Goal: Transaction & Acquisition: Purchase product/service

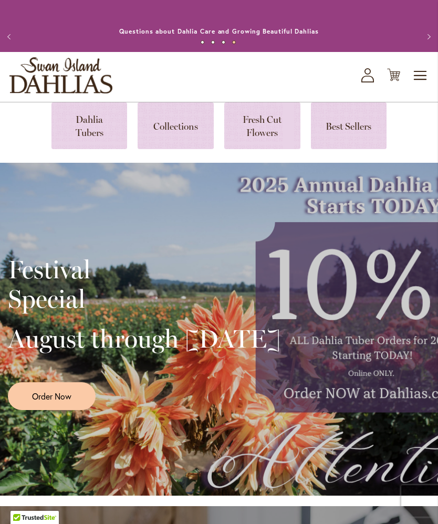
click at [378, 295] on div "Festival Special August through September 28th Order Now" at bounding box center [219, 329] width 422 height 263
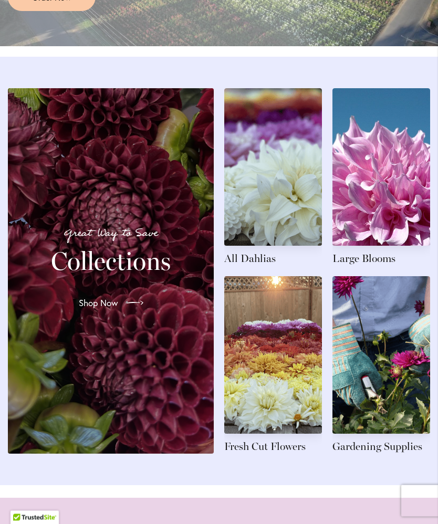
scroll to position [1098, 0]
click at [396, 210] on link at bounding box center [382, 177] width 98 height 178
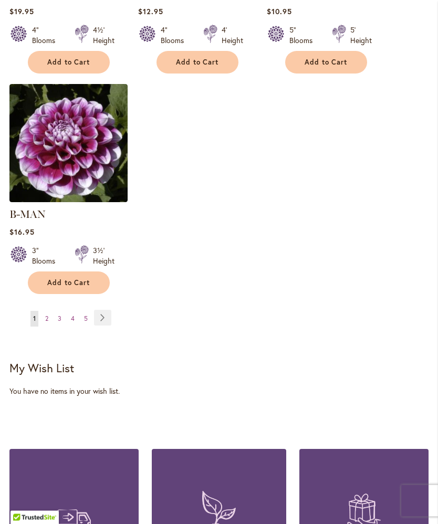
scroll to position [1463, 0]
click at [104, 312] on link "Page Next" at bounding box center [102, 318] width 17 height 16
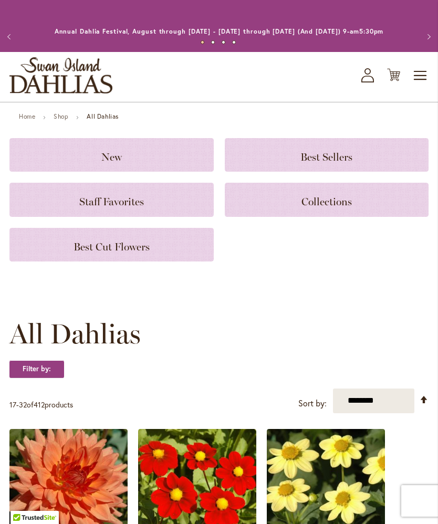
click at [125, 161] on h3 "New" at bounding box center [111, 155] width 179 height 12
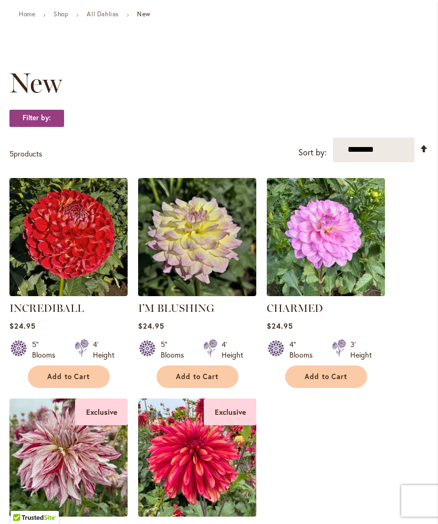
scroll to position [100, 0]
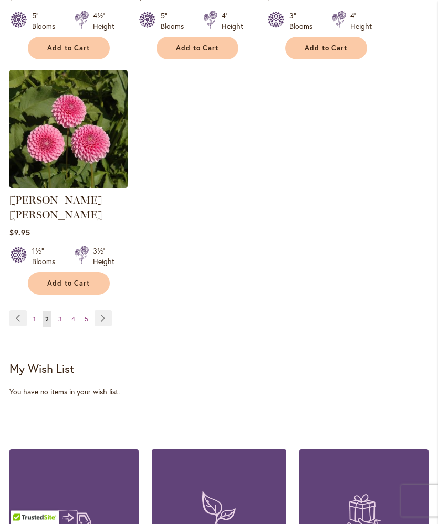
scroll to position [1463, 0]
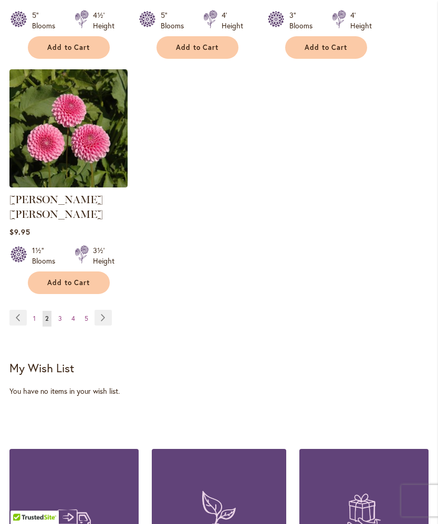
click at [117, 312] on div "Page Page Previous Page 1 You're currently reading page 2 Page 3" at bounding box center [218, 325] width 419 height 30
click at [109, 310] on link "Page Next" at bounding box center [103, 318] width 17 height 16
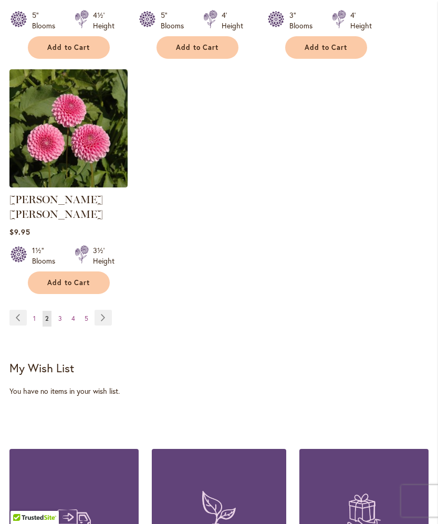
scroll to position [1472, 0]
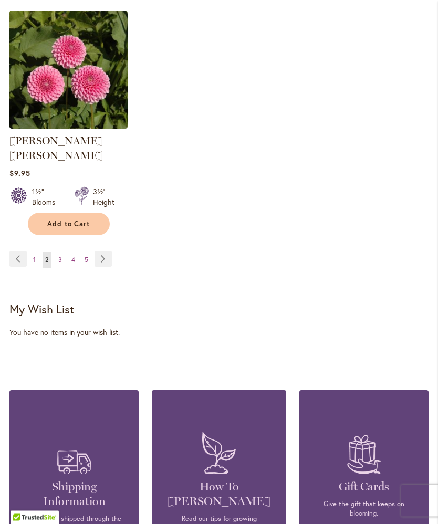
scroll to position [1522, 0]
click at [109, 251] on link "Page Next" at bounding box center [103, 259] width 17 height 16
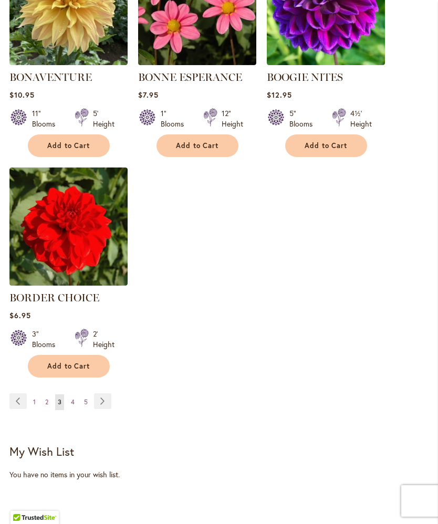
scroll to position [1366, 0]
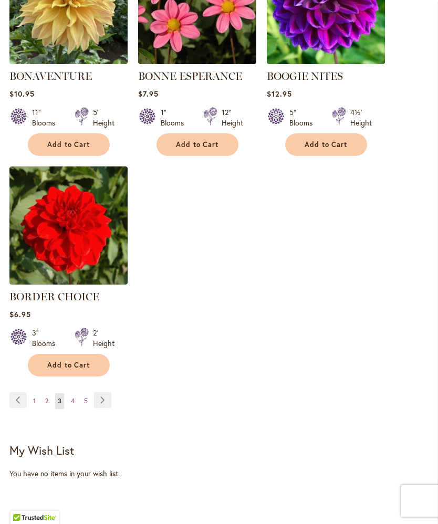
click at [108, 408] on link "Page Next" at bounding box center [102, 400] width 17 height 16
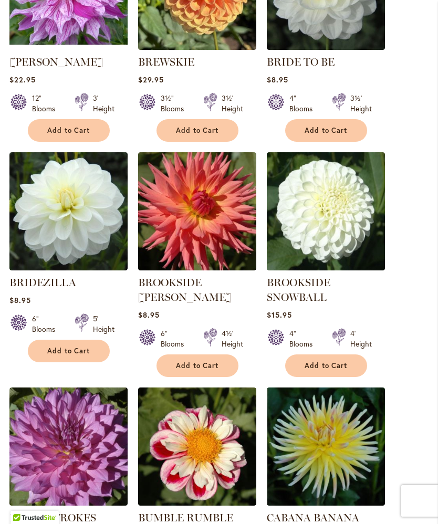
scroll to position [496, 0]
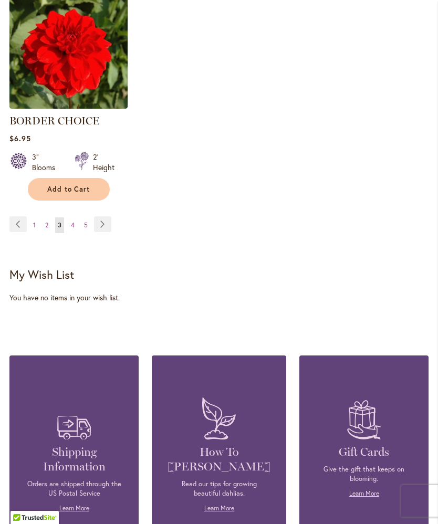
scroll to position [1545, 0]
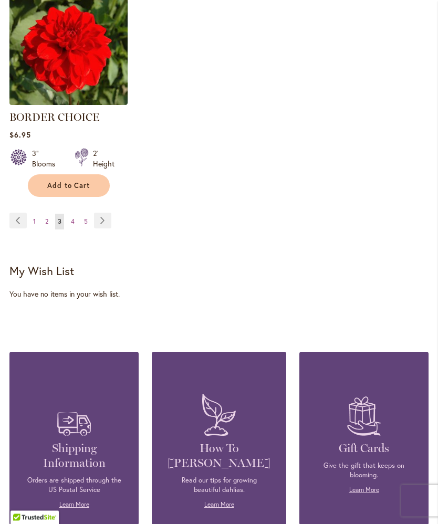
click at [110, 226] on link "Page Next" at bounding box center [102, 221] width 17 height 16
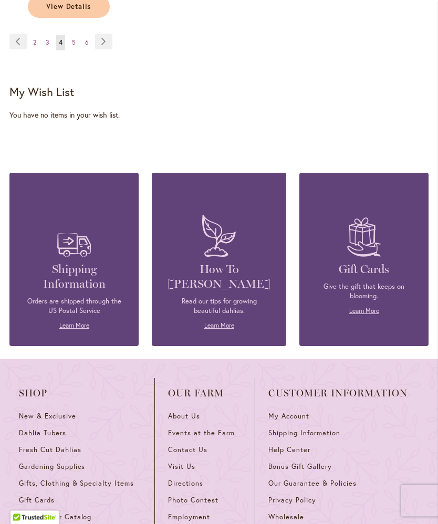
scroll to position [1755, 0]
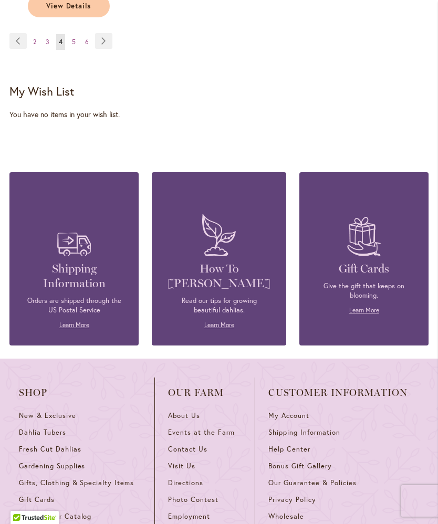
click at [109, 37] on link "Page Next" at bounding box center [103, 41] width 17 height 16
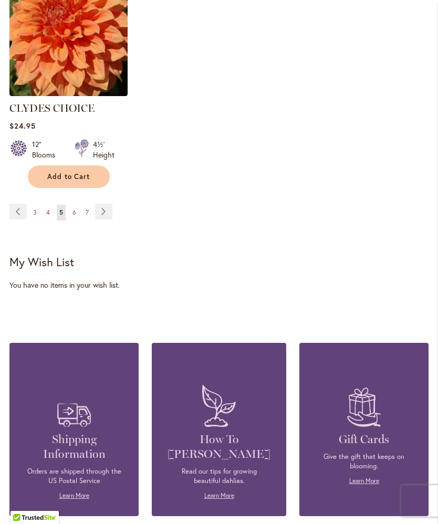
scroll to position [1588, 0]
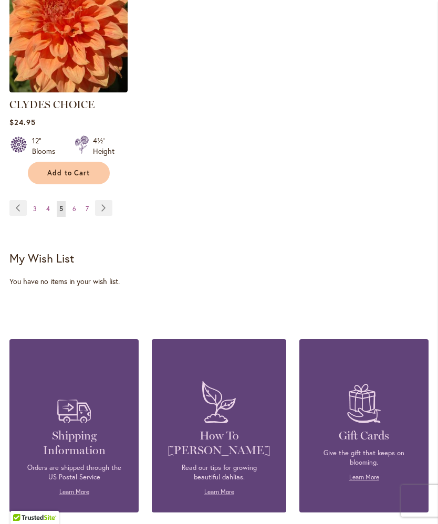
click at [114, 200] on ul "Page Previous Page 3 Page 4 You're currently reading page 5 Page 6 Page 7 Page …" at bounding box center [62, 208] width 107 height 17
click at [111, 200] on link "Page Next" at bounding box center [103, 208] width 17 height 16
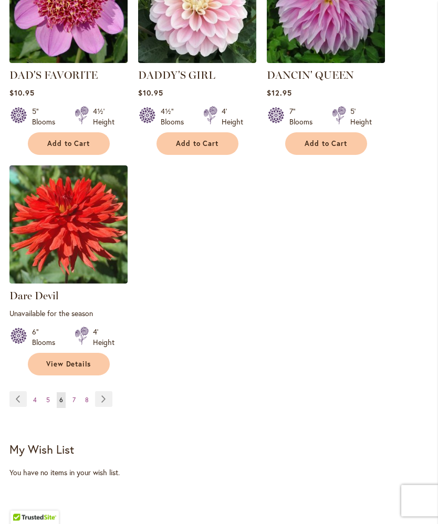
scroll to position [1407, 0]
click at [111, 395] on link "Page Next" at bounding box center [103, 399] width 17 height 16
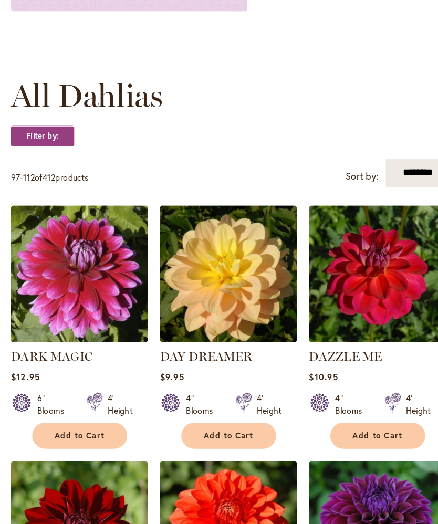
scroll to position [212, 0]
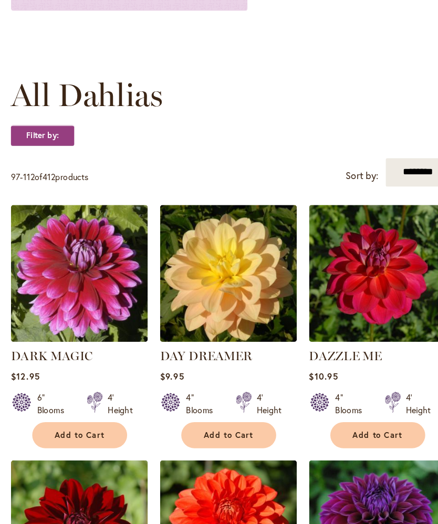
click at [374, 217] on img at bounding box center [326, 276] width 118 height 118
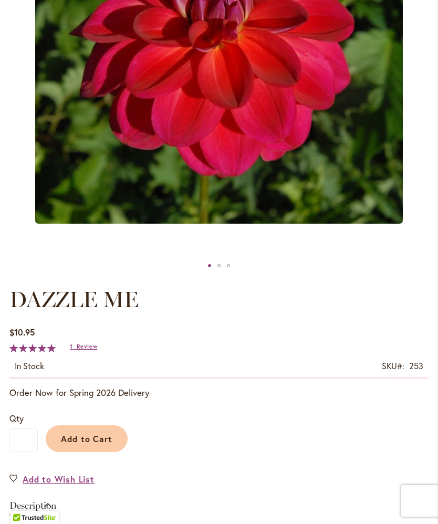
scroll to position [317, 0]
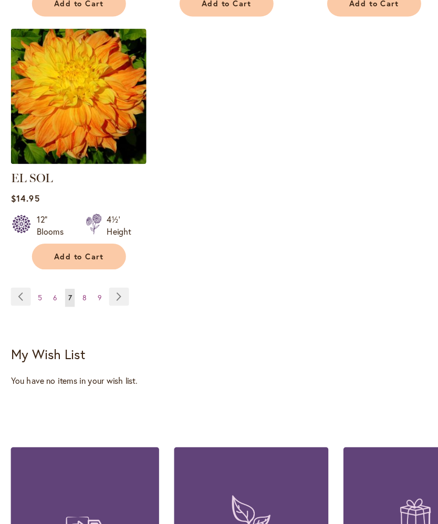
scroll to position [1492, 0]
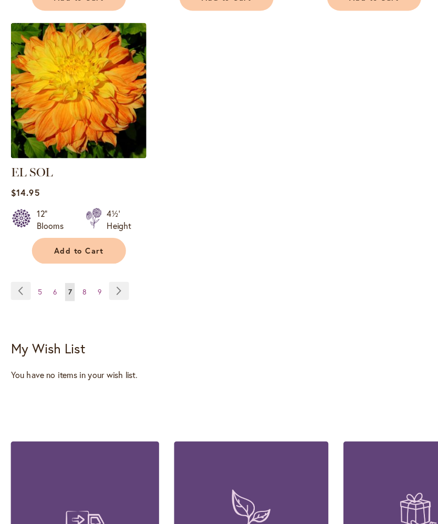
click at [111, 281] on link "Page Next" at bounding box center [103, 289] width 17 height 16
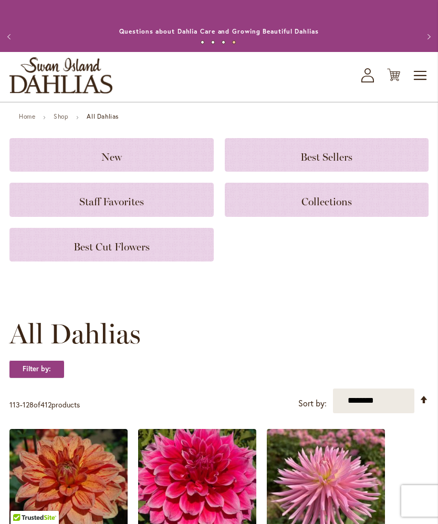
click at [120, 153] on div "New" at bounding box center [111, 155] width 204 height 34
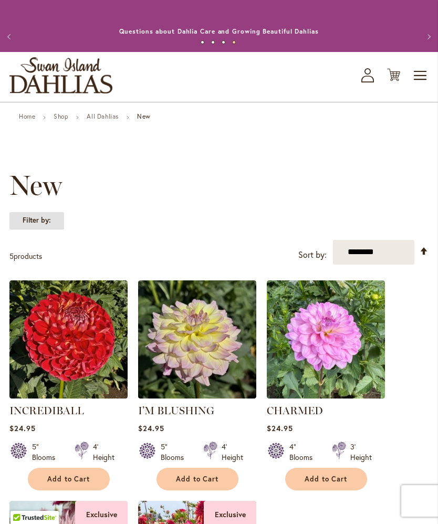
click at [48, 230] on strong "Filter by:" at bounding box center [36, 221] width 55 height 18
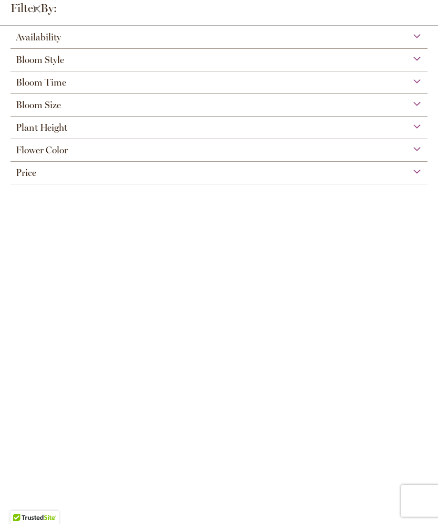
click at [68, 102] on div "Bloom Size" at bounding box center [219, 102] width 417 height 17
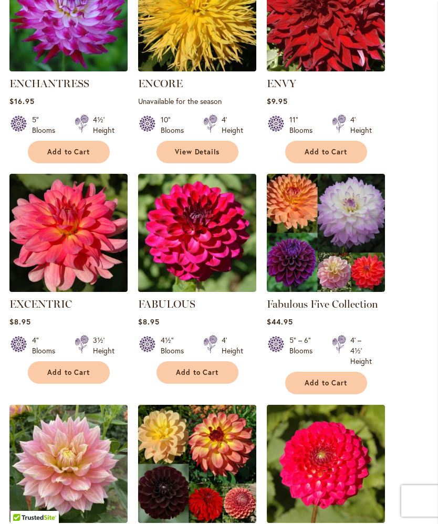
scroll to position [695, 0]
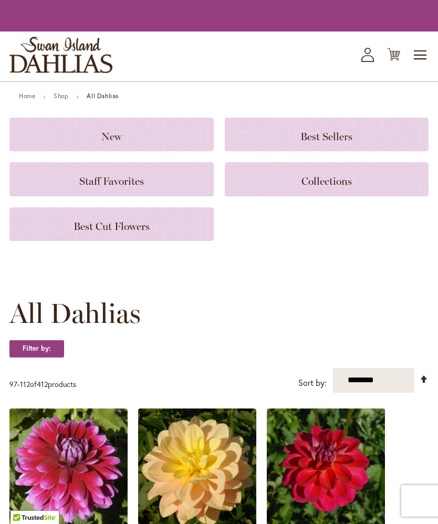
scroll to position [1559, 0]
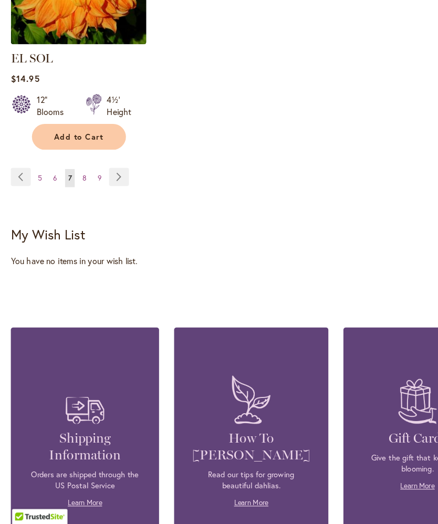
click at [78, 215] on link "Page 8" at bounding box center [73, 223] width 9 height 16
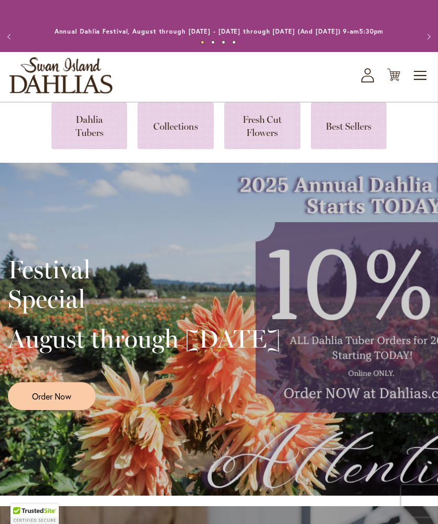
click at [360, 92] on div "Toggle Nav Shop All Shop Dahlia Tubers Collections Fresh Cut Dahlias Gardening …" at bounding box center [219, 77] width 438 height 50
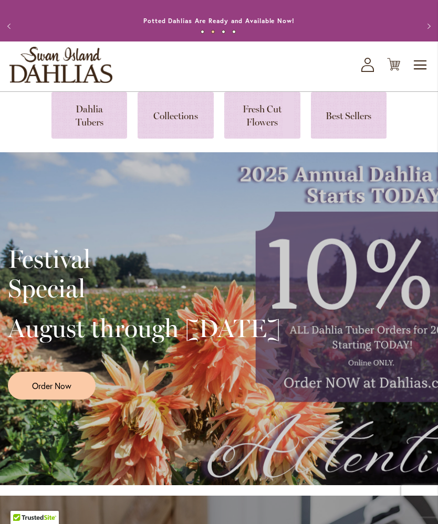
scroll to position [11, 0]
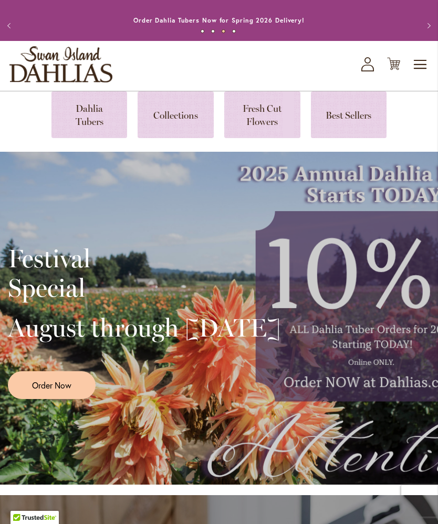
click at [367, 71] on icon "My Account" at bounding box center [367, 64] width 13 height 14
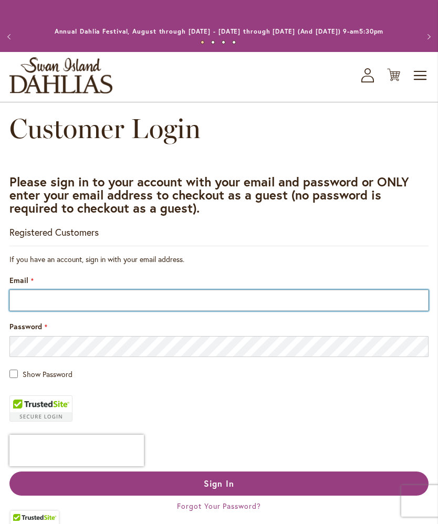
click at [177, 311] on input "Email" at bounding box center [218, 300] width 419 height 21
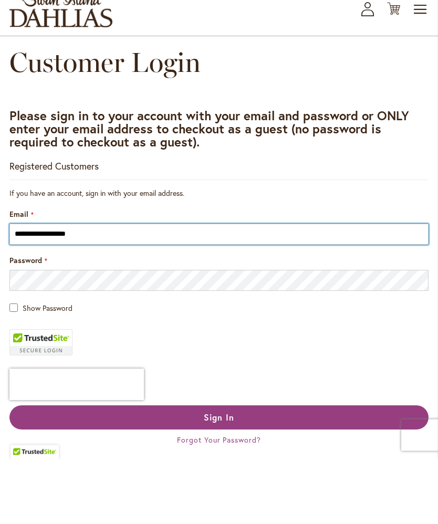
type input "**********"
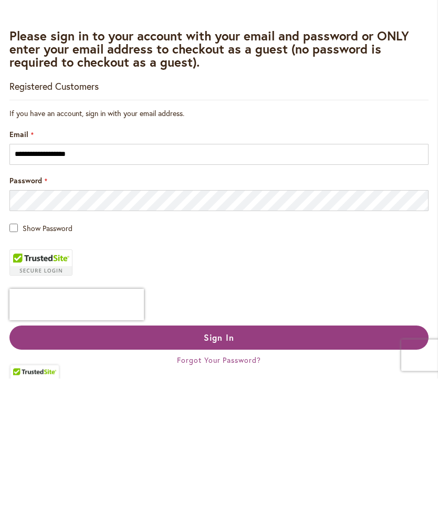
click at [232, 478] on span "Sign In" at bounding box center [219, 483] width 30 height 11
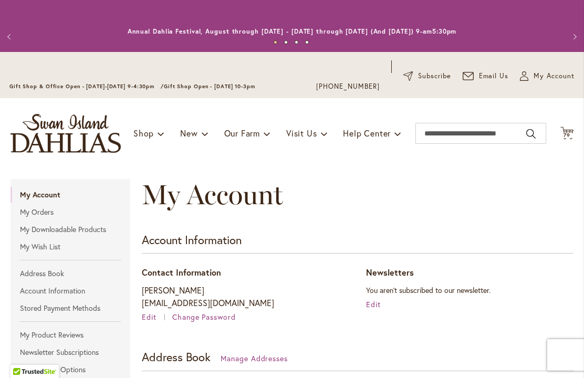
click at [438, 133] on span "79 79 items" at bounding box center [567, 135] width 11 height 5
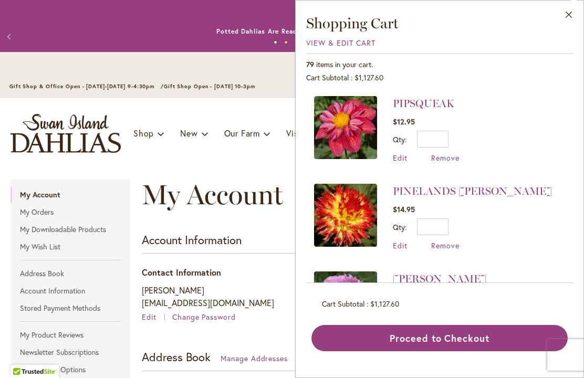
click at [340, 47] on span "View & Edit Cart" at bounding box center [340, 43] width 69 height 10
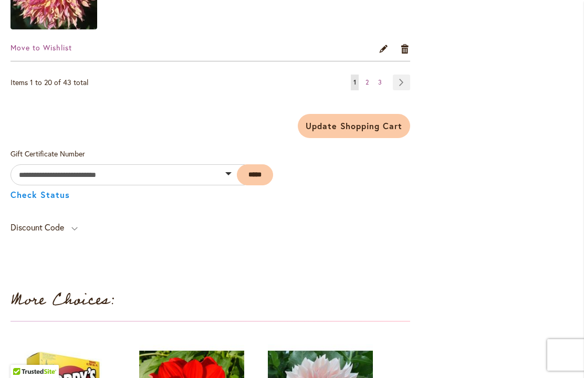
scroll to position [2798, 0]
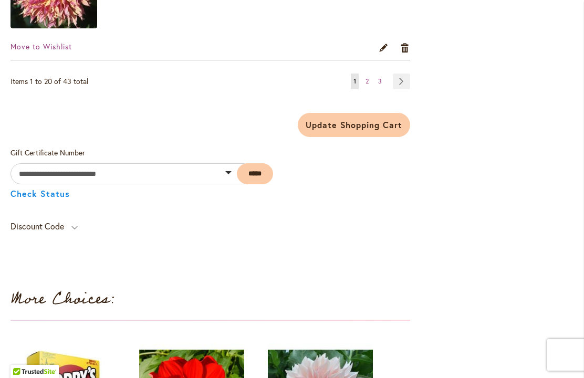
click at [408, 81] on link "Page Next" at bounding box center [401, 82] width 17 height 16
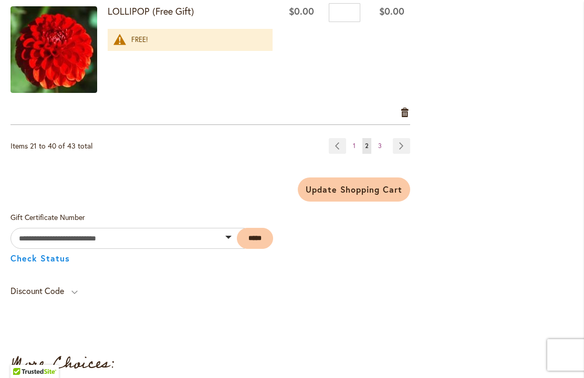
scroll to position [2732, 0]
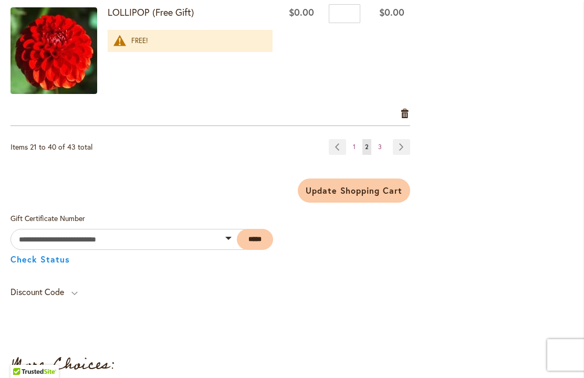
click at [409, 144] on link "Page Next" at bounding box center [401, 147] width 17 height 16
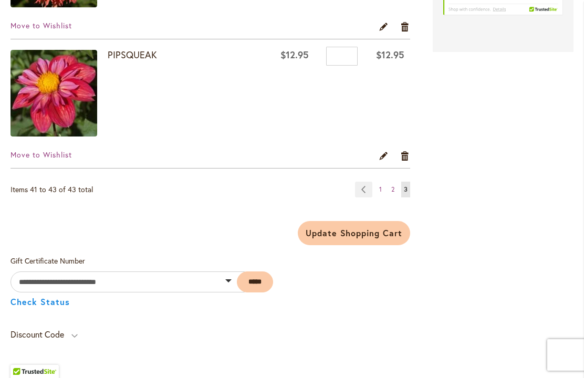
scroll to position [487, 0]
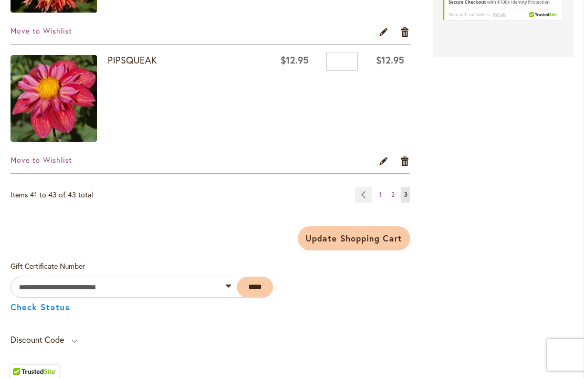
click at [409, 197] on strong "You're currently reading page 3" at bounding box center [405, 195] width 9 height 16
click at [410, 195] on strong "You're currently reading page 3" at bounding box center [405, 195] width 9 height 16
click at [393, 199] on link "Page 2" at bounding box center [393, 195] width 8 height 16
click at [397, 197] on link "Page 2" at bounding box center [393, 195] width 8 height 16
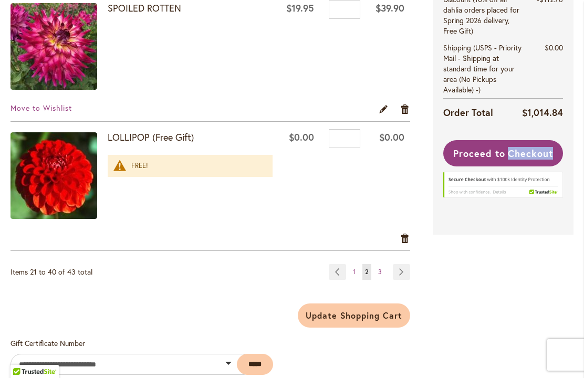
scroll to position [2635, 0]
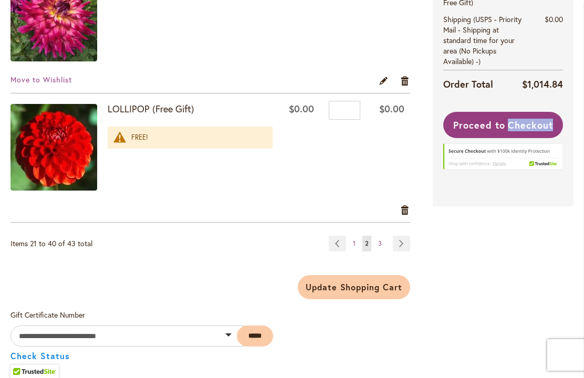
click at [410, 239] on link "Page Next" at bounding box center [401, 244] width 17 height 16
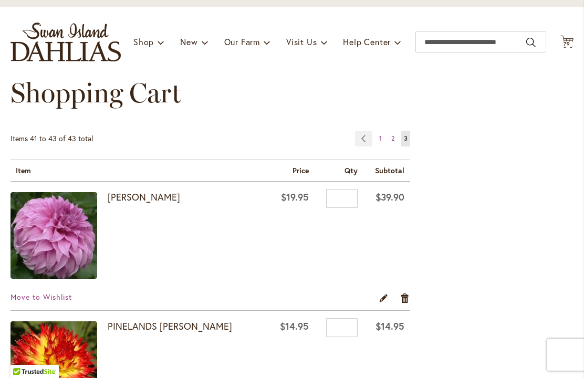
scroll to position [84, 0]
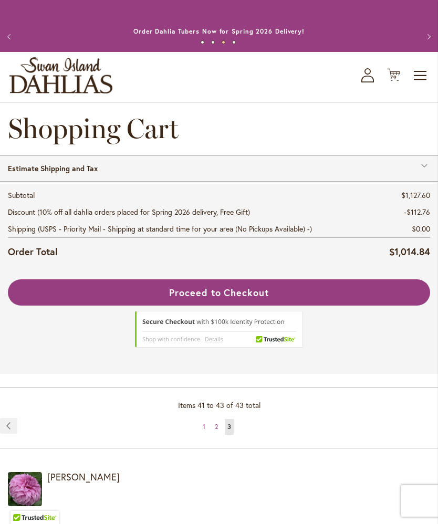
scroll to position [1296, 0]
